Goal: Check status: Check status

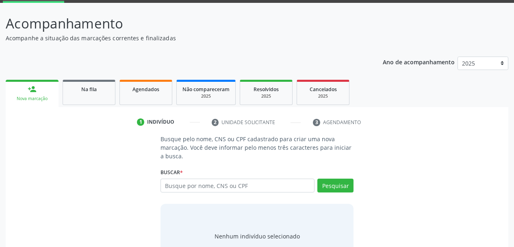
scroll to position [75, 0]
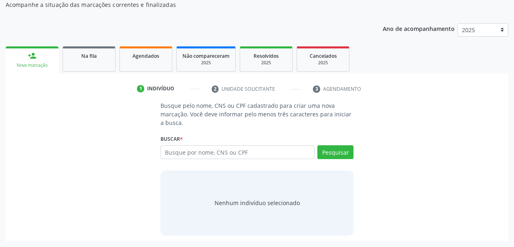
click at [196, 152] on input "text" at bounding box center [238, 152] width 154 height 14
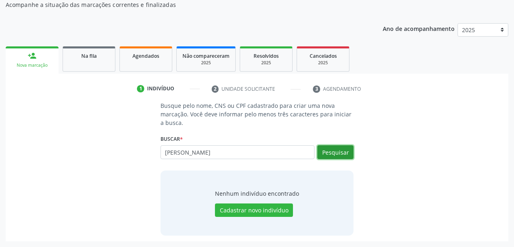
click at [334, 154] on button "Pesquisar" at bounding box center [335, 152] width 36 height 14
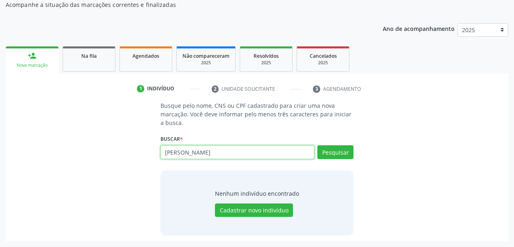
click at [211, 152] on input "[PERSON_NAME]" at bounding box center [238, 152] width 154 height 14
type input "[PERSON_NAME]"
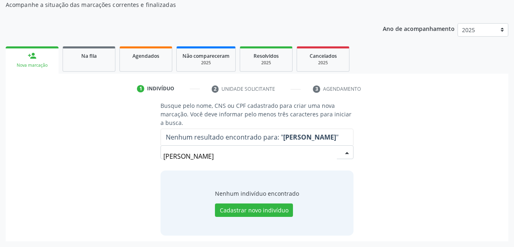
drag, startPoint x: 152, startPoint y: 153, endPoint x: 0, endPoint y: 161, distance: 151.8
click at [0, 161] on div "Acompanhamento Acompanhe a situação das marcações correntes e finalizadas Relat…" at bounding box center [257, 108] width 514 height 277
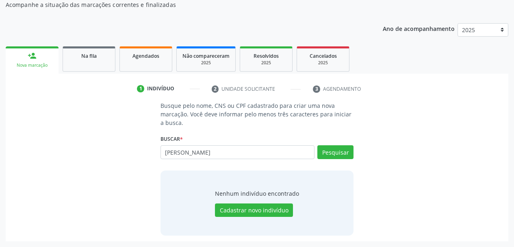
type input "[PERSON_NAME]"
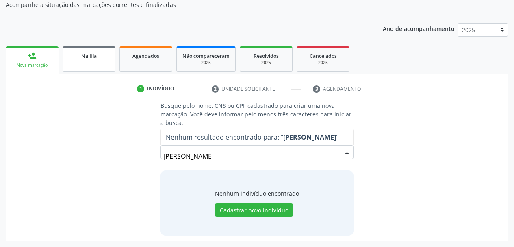
click at [95, 67] on link "Na fila" at bounding box center [89, 58] width 53 height 25
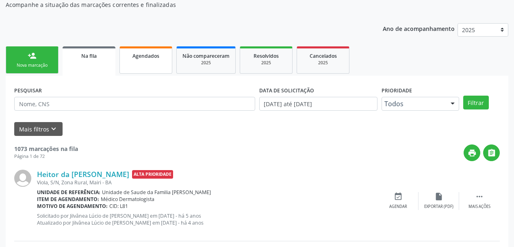
click at [133, 67] on link "Agendados" at bounding box center [146, 59] width 53 height 27
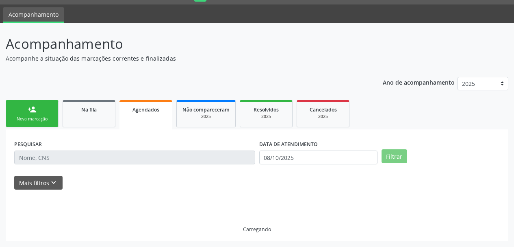
scroll to position [4, 0]
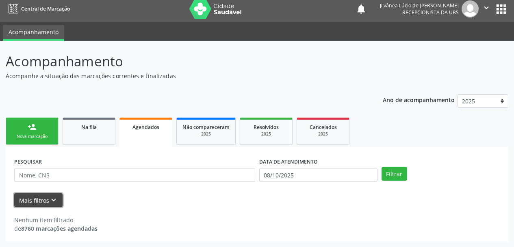
click at [48, 193] on button "Mais filtros keyboard_arrow_down" at bounding box center [38, 200] width 48 height 14
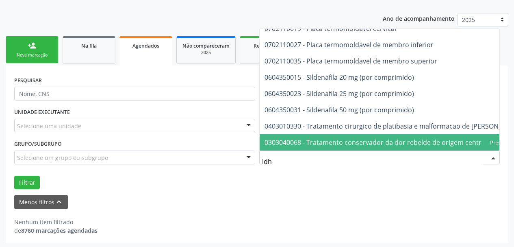
scroll to position [0, 0]
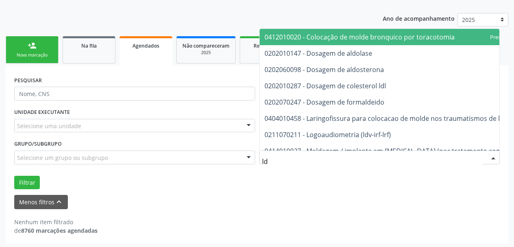
type input "l"
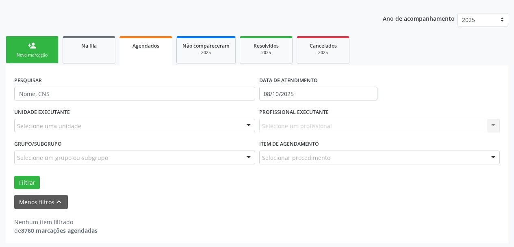
click at [329, 155] on div "Selecionar procedimento" at bounding box center [379, 157] width 241 height 14
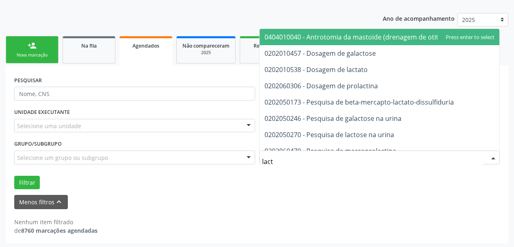
type input "lacto"
